Goal: Task Accomplishment & Management: Manage account settings

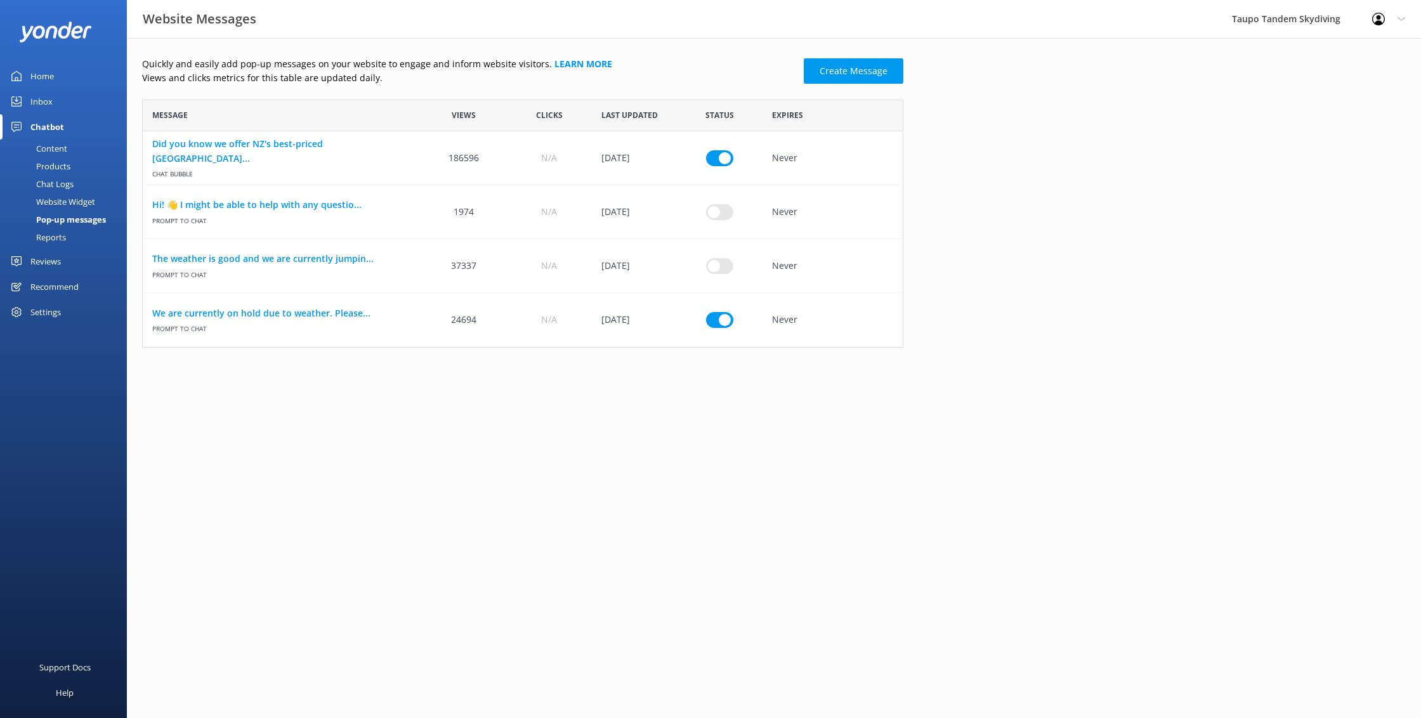
scroll to position [248, 761]
click at [310, 311] on link "We are currently on hold due to weather. Please..." at bounding box center [281, 313] width 259 height 14
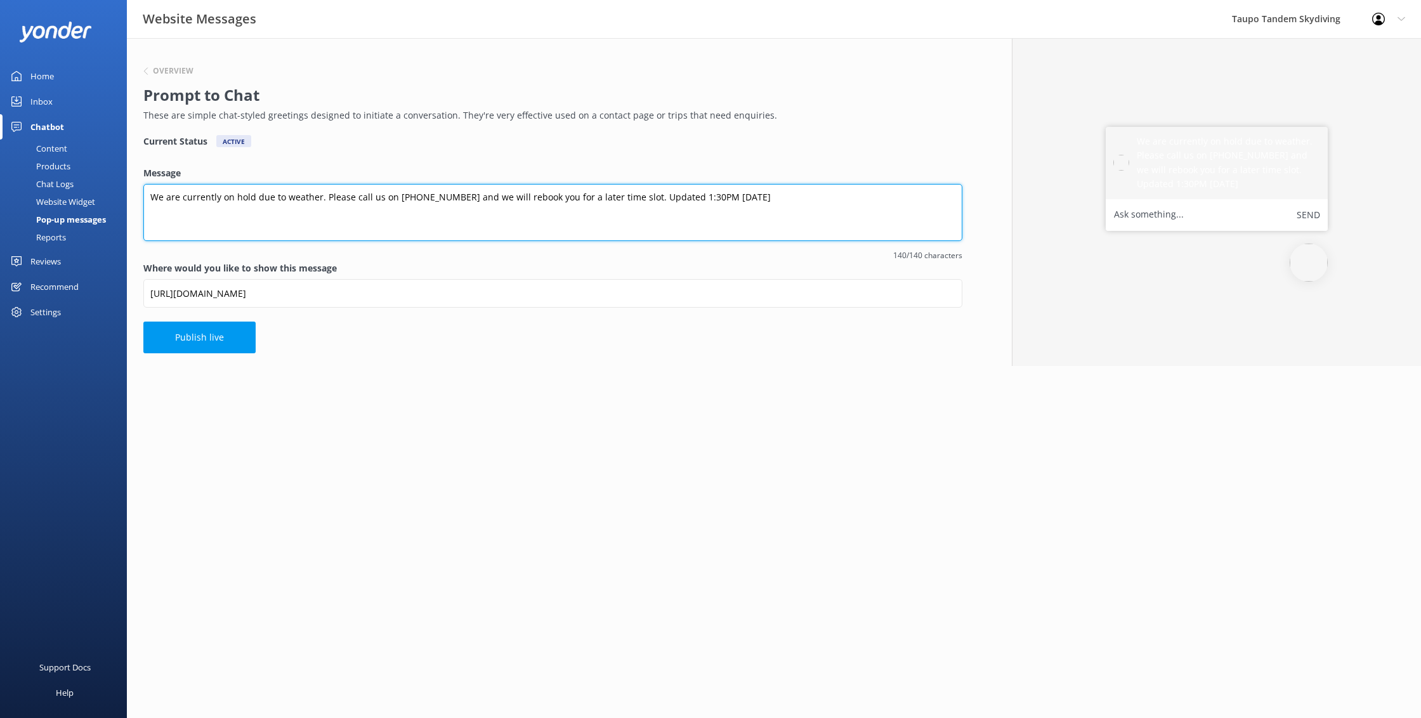
drag, startPoint x: 714, startPoint y: 197, endPoint x: 717, endPoint y: 204, distance: 6.8
click at [715, 197] on textarea "We are currently on hold due to weather. Please call us on [PHONE_NUMBER] and w…" at bounding box center [552, 212] width 819 height 57
click at [714, 195] on textarea "We are currently on hold due to weather. Please call us on [PHONE_NUMBER] and w…" at bounding box center [552, 212] width 819 height 57
drag, startPoint x: 688, startPoint y: 197, endPoint x: 692, endPoint y: 207, distance: 11.7
click at [688, 197] on textarea "We are currently on hold due to weather. Please call us on [PHONE_NUMBER] and w…" at bounding box center [552, 212] width 819 height 57
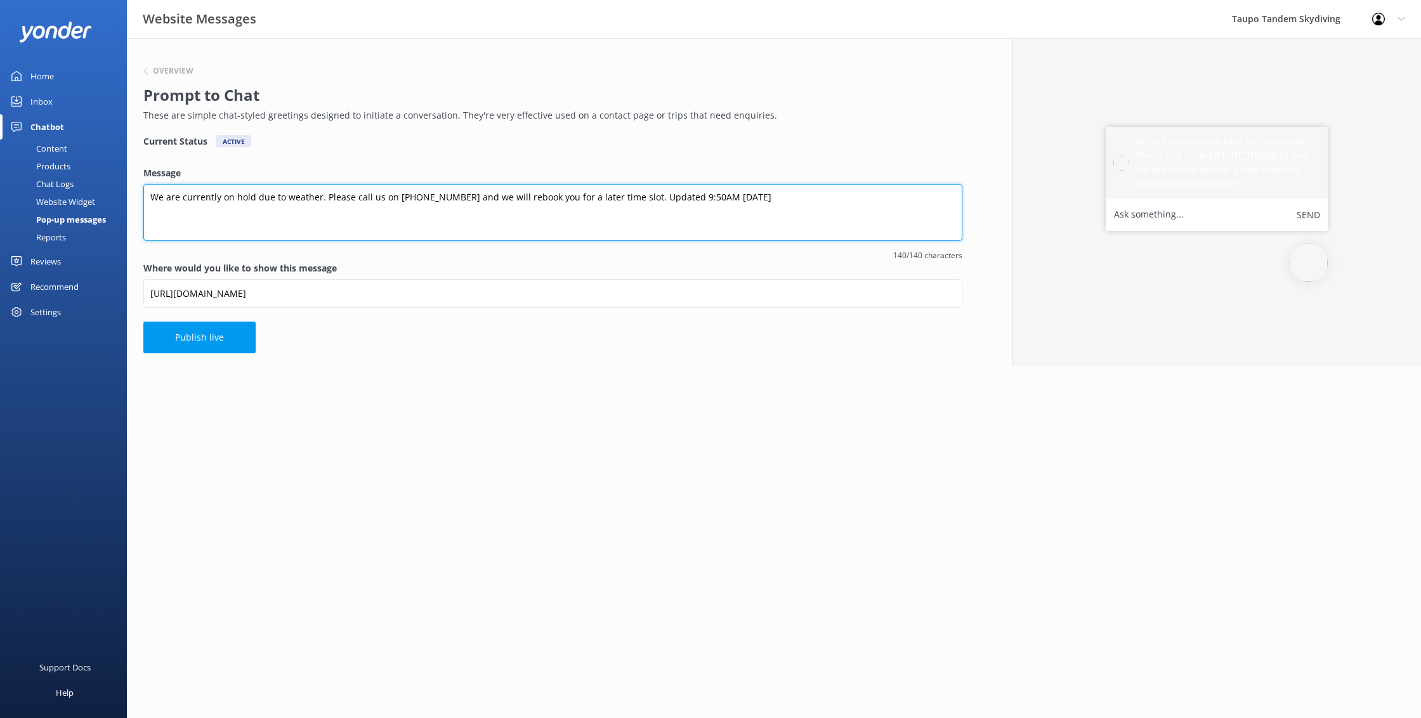
type textarea "We are currently on hold due to weather. Please call us on [PHONE_NUMBER] and w…"
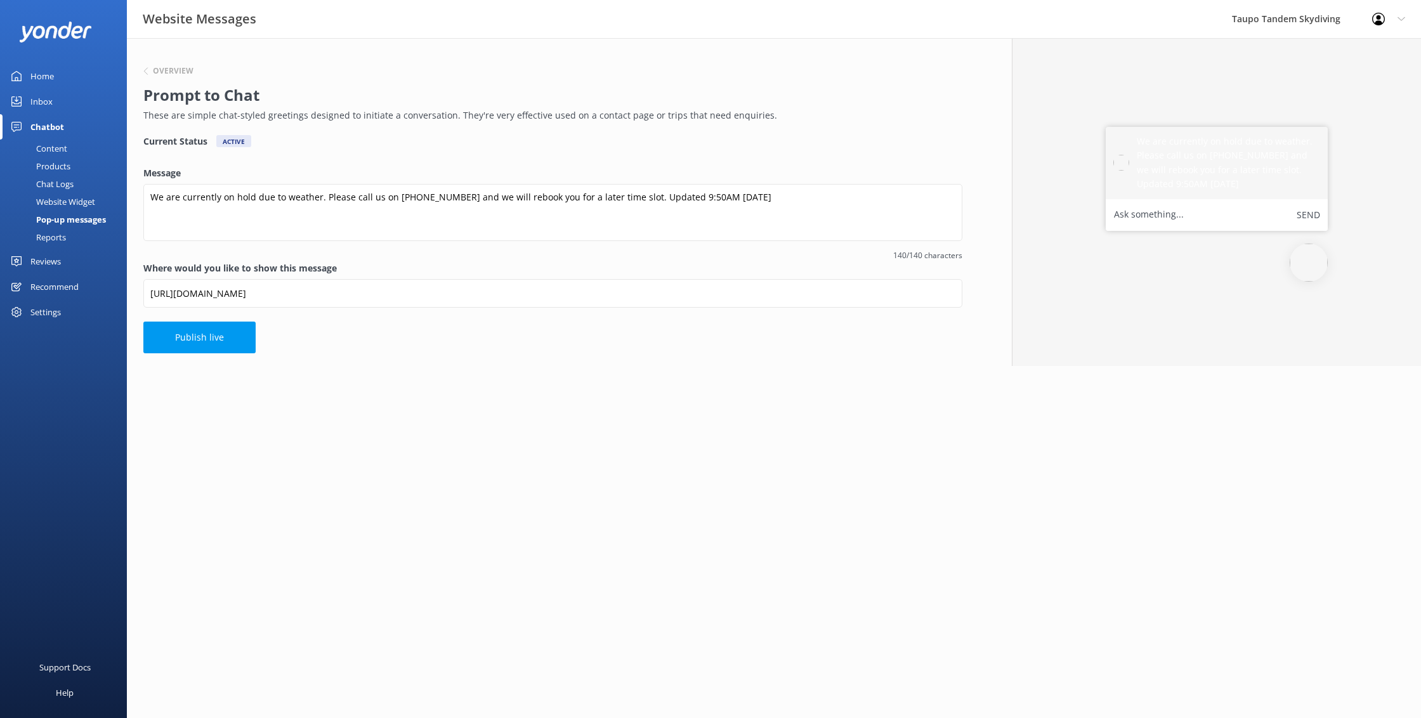
click at [520, 371] on html "Website Messages Taupo Tandem Skydiving Profile Settings Logout Home Inbox Chat…" at bounding box center [710, 359] width 1421 height 718
click at [225, 341] on button "Publish live" at bounding box center [199, 338] width 112 height 32
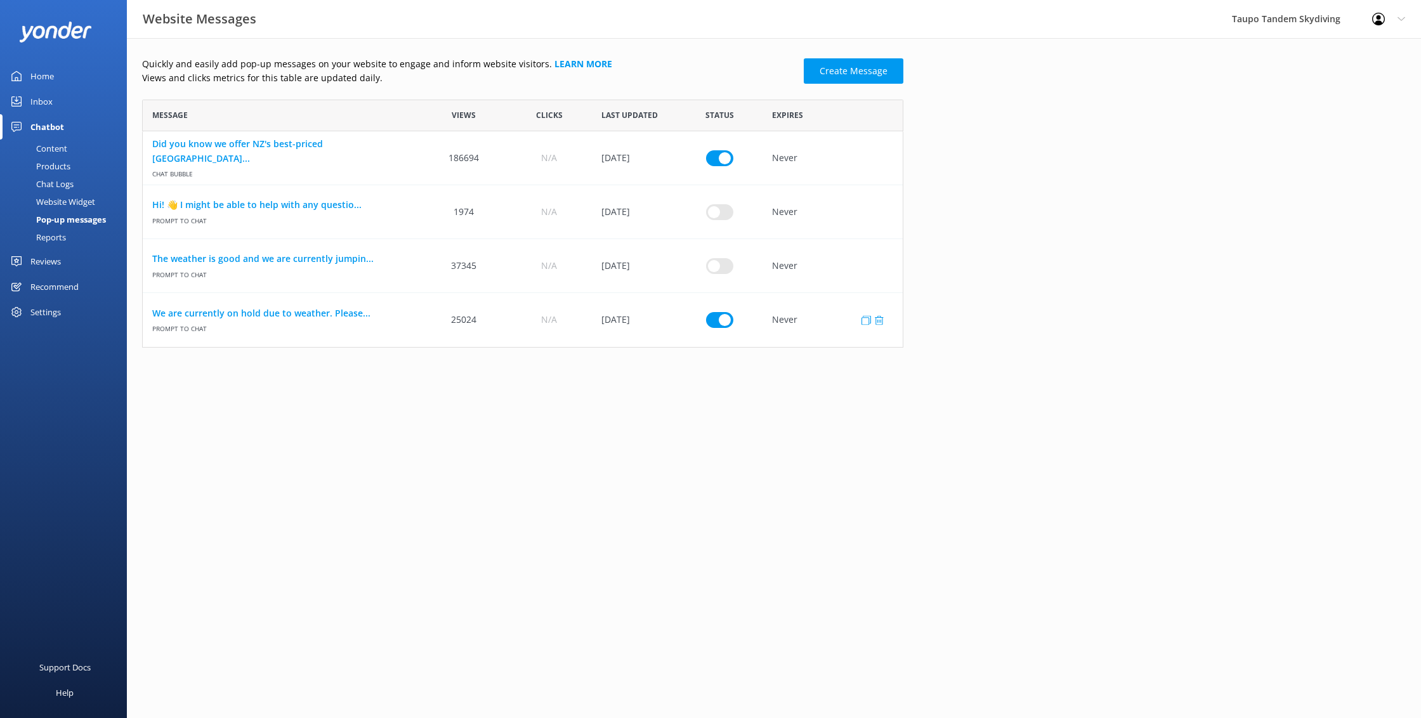
scroll to position [248, 761]
click at [328, 315] on link "We are currently on hold due to weather. Please..." at bounding box center [281, 313] width 259 height 14
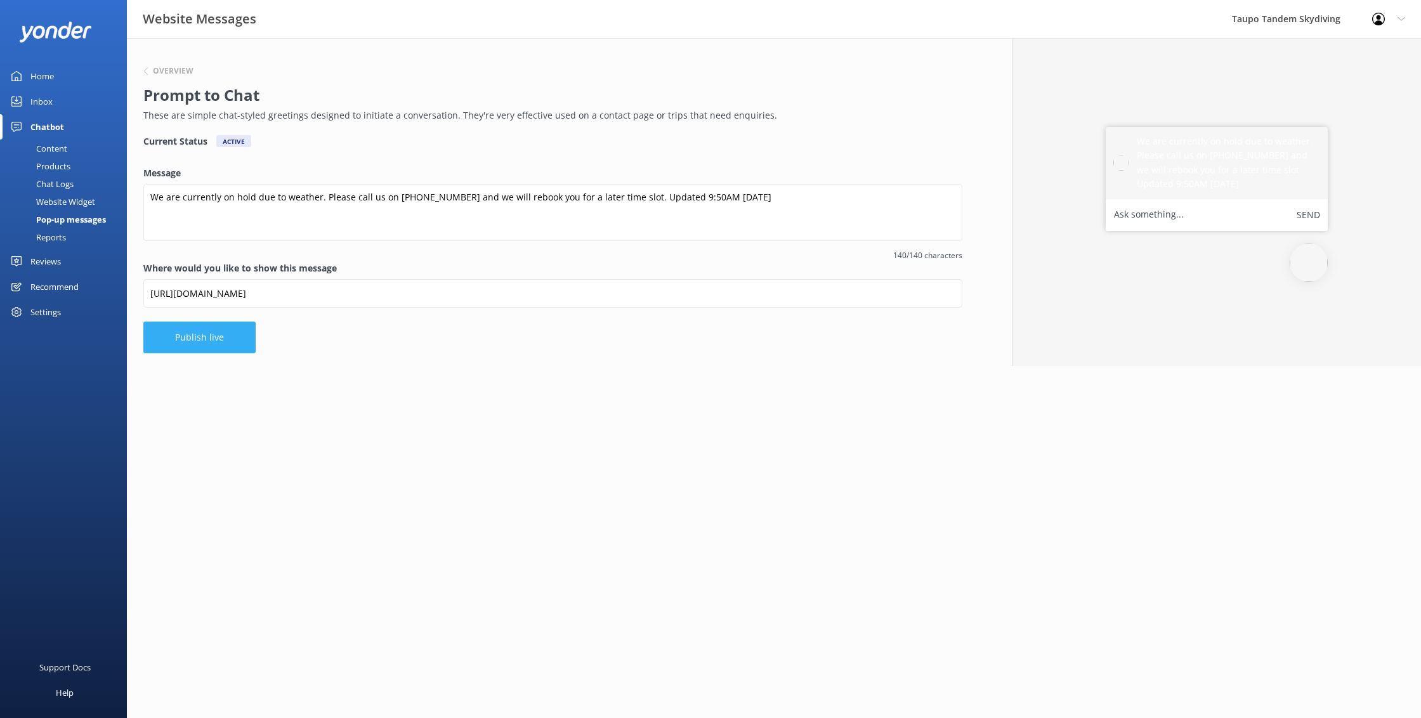
click at [211, 334] on button "Publish live" at bounding box center [199, 338] width 112 height 32
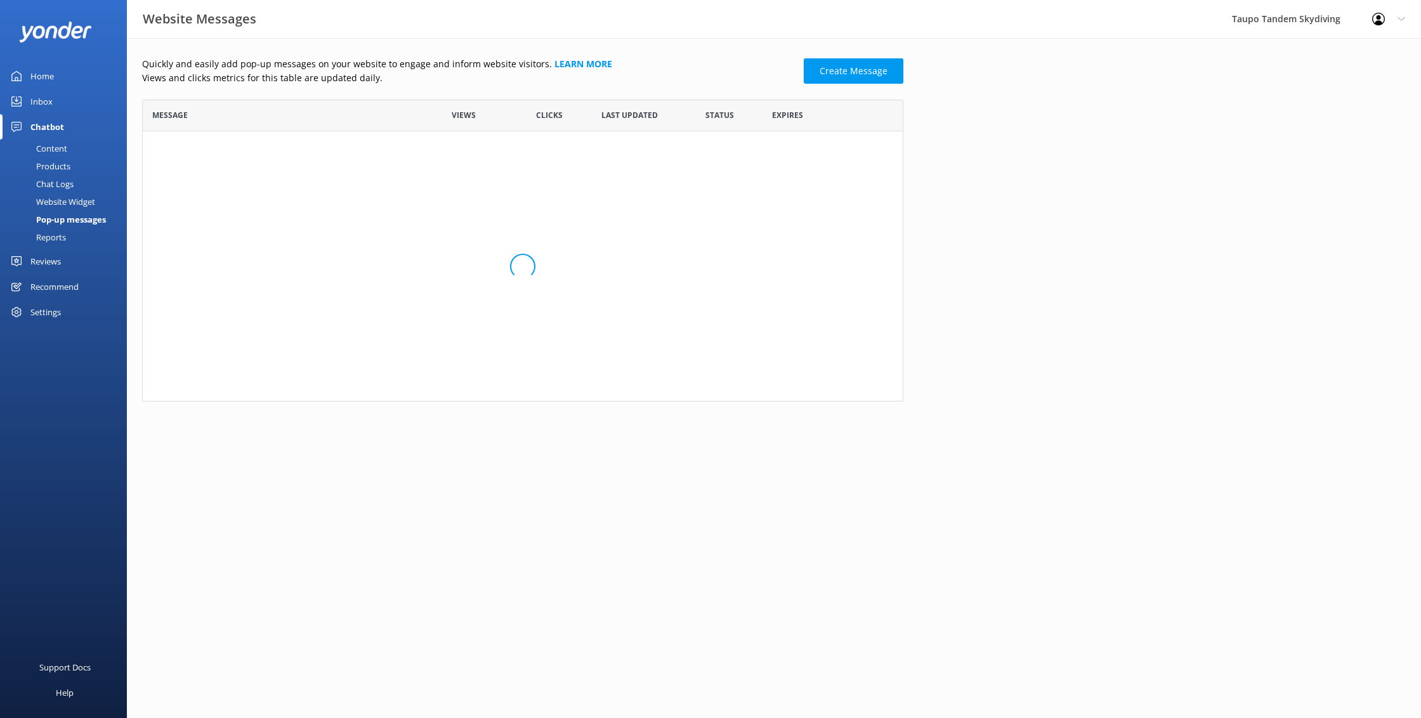
scroll to position [248, 761]
